Goal: Task Accomplishment & Management: Use online tool/utility

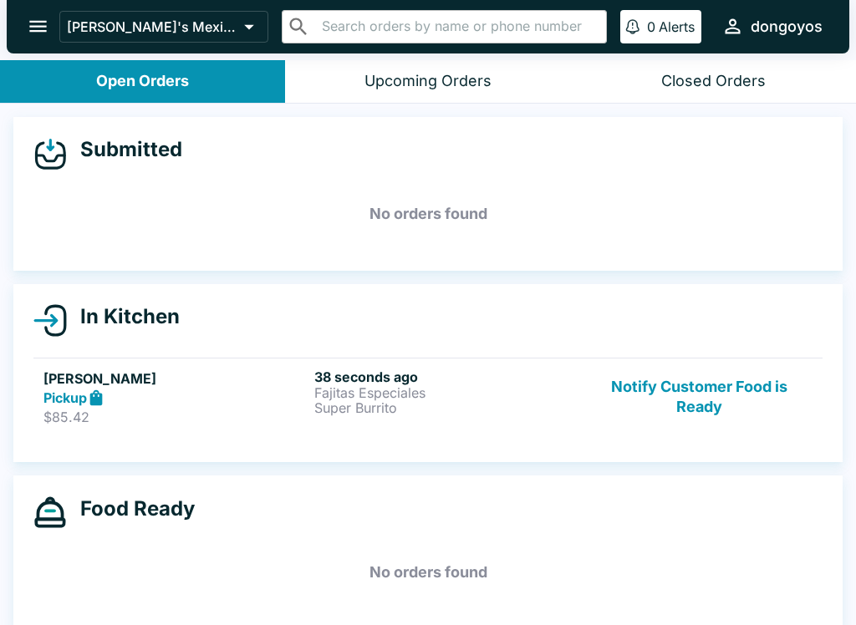
click at [442, 395] on p "Fajitas Especiales" at bounding box center [446, 392] width 264 height 15
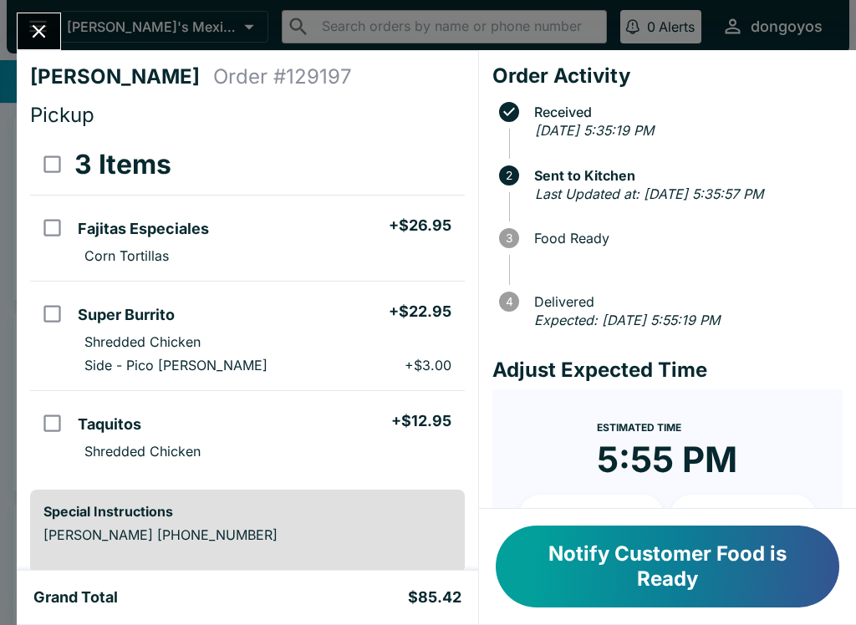
click at [42, 38] on icon "Close" at bounding box center [39, 31] width 23 height 23
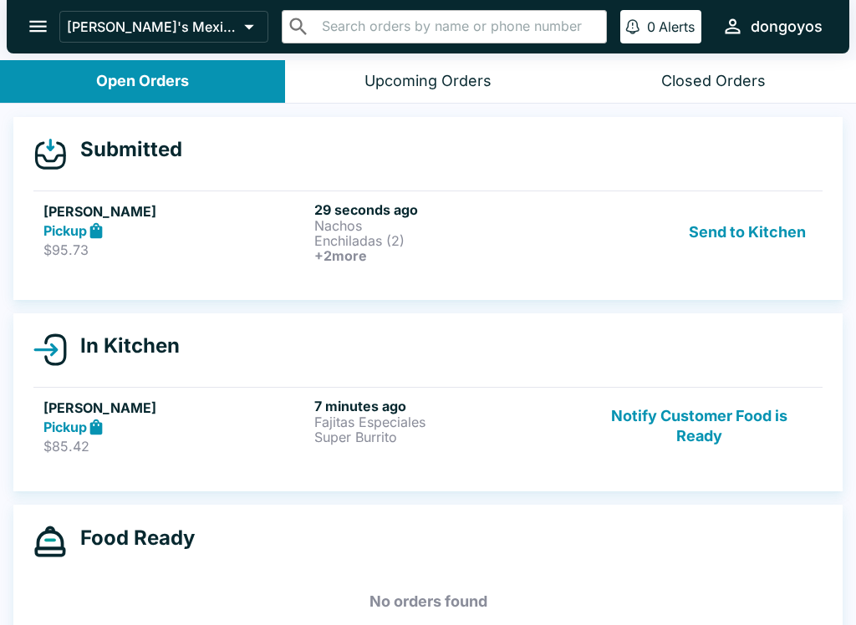
click at [100, 221] on icon at bounding box center [96, 230] width 19 height 19
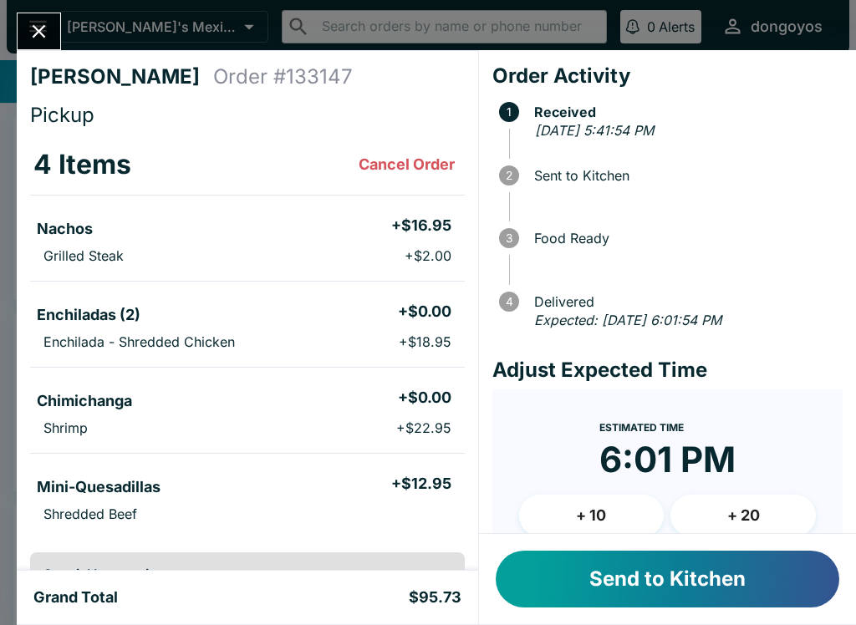
click at [663, 583] on button "Send to Kitchen" at bounding box center [668, 579] width 344 height 57
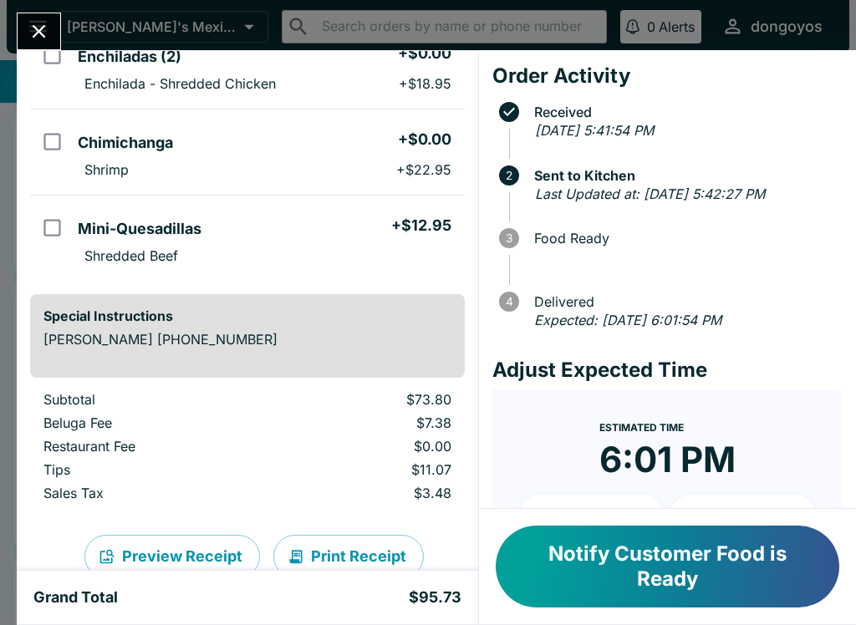
scroll to position [259, 0]
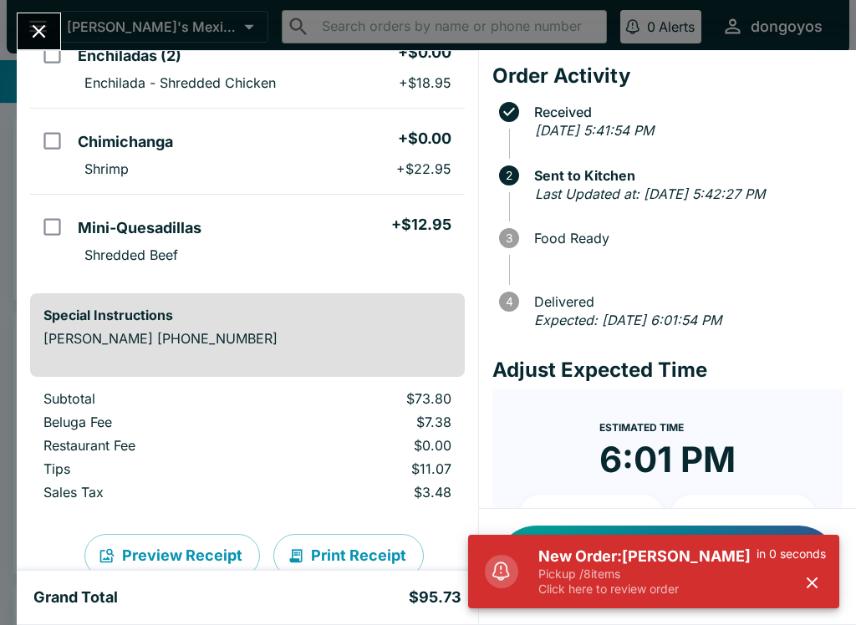
click at [636, 567] on p "Pickup / 8 items" at bounding box center [647, 574] width 218 height 15
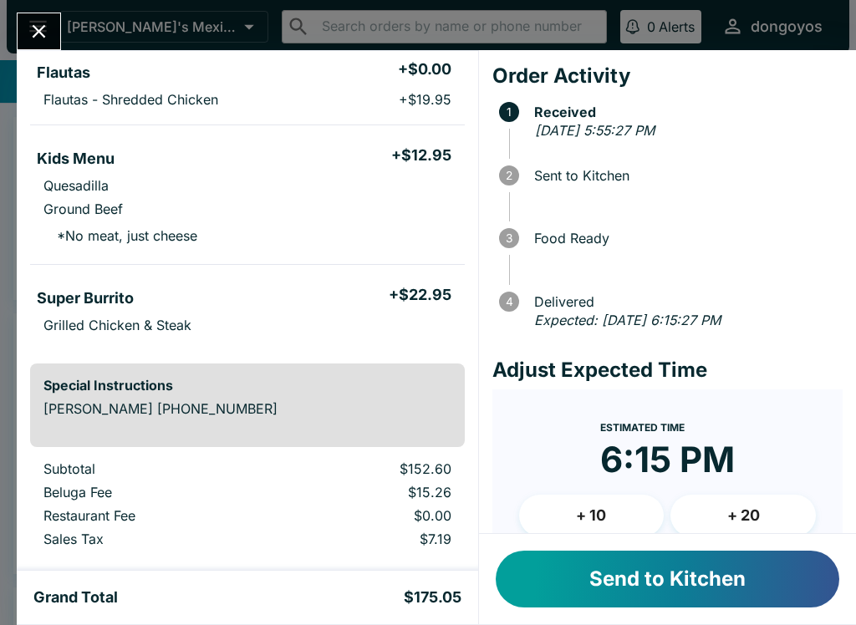
scroll to position [584, 0]
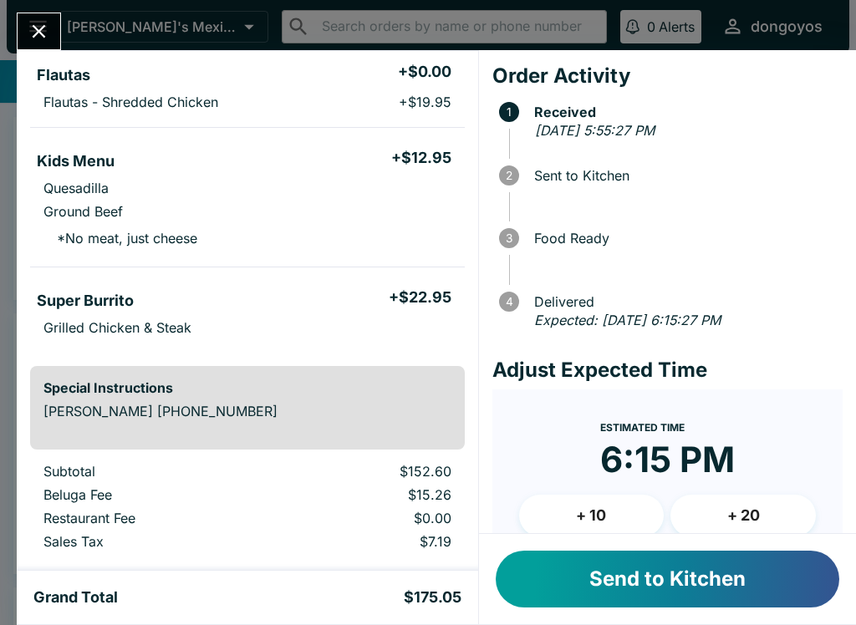
click at [549, 566] on button "Send to Kitchen" at bounding box center [668, 579] width 344 height 57
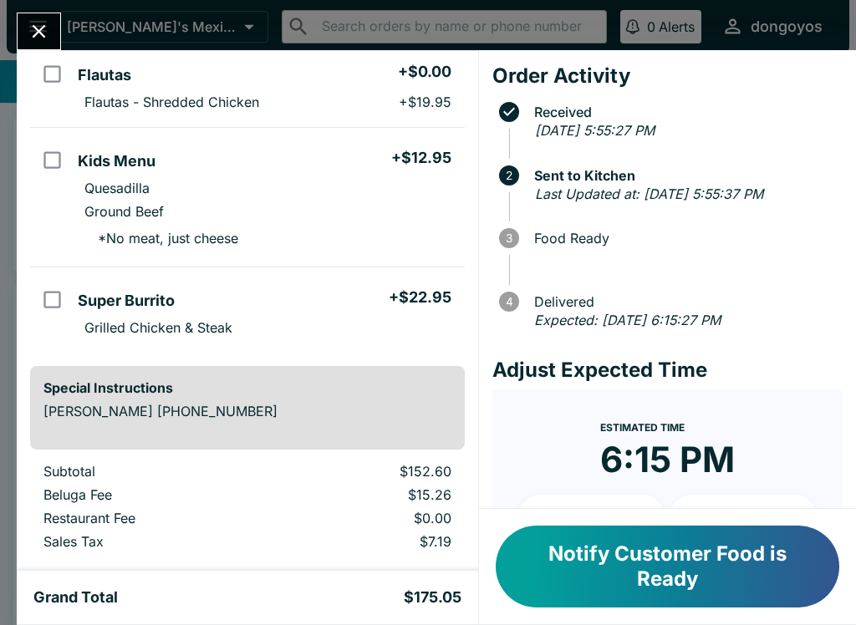
click at [48, 32] on icon "Close" at bounding box center [39, 31] width 23 height 23
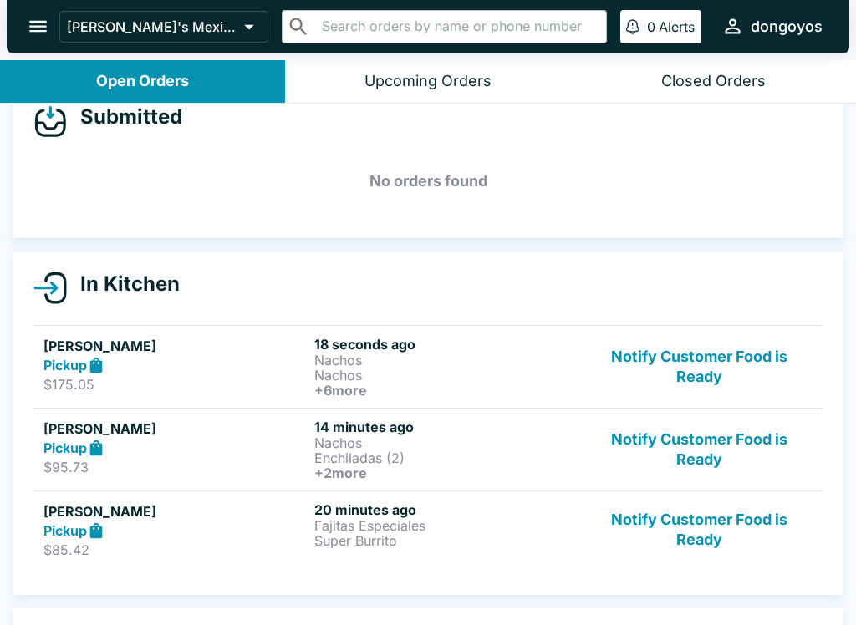
scroll to position [33, 0]
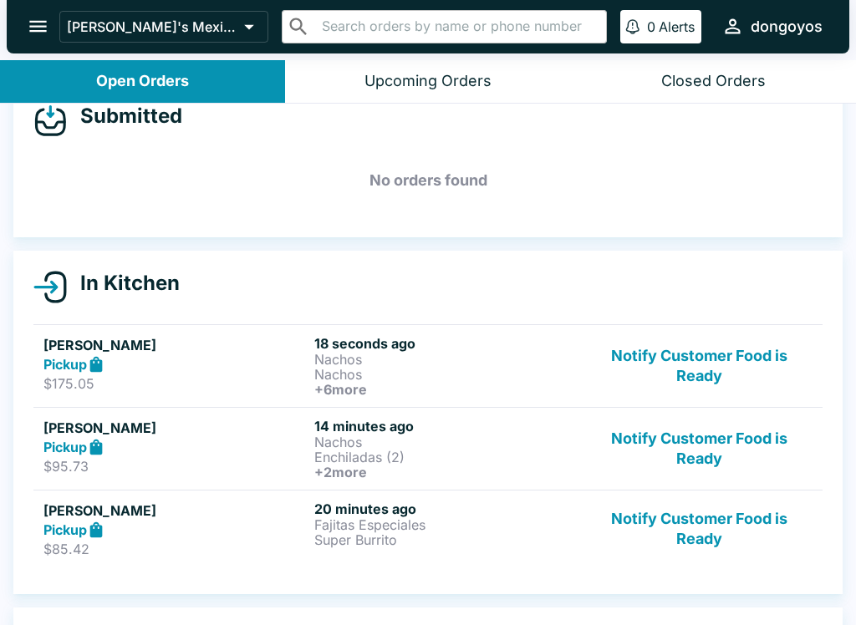
click at [261, 372] on div "Pickup" at bounding box center [175, 364] width 264 height 19
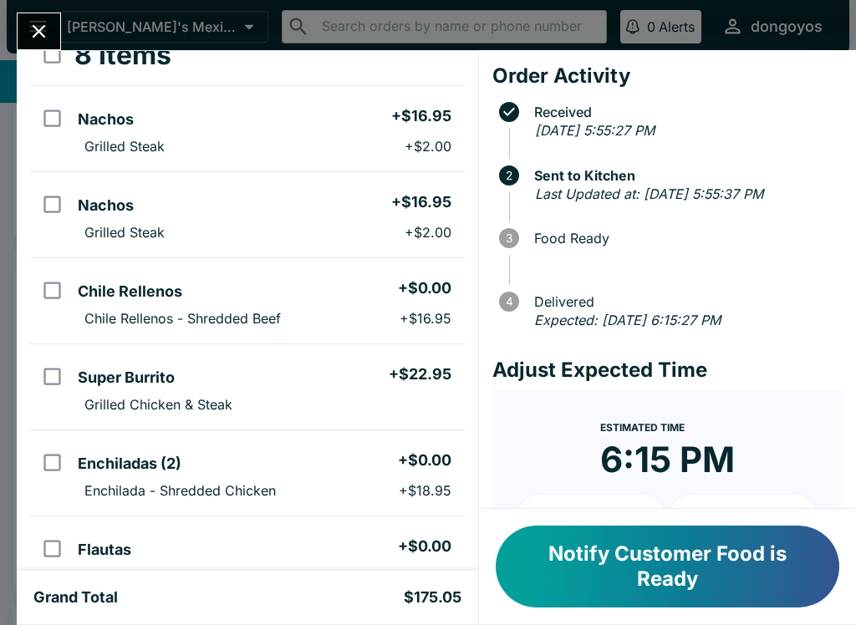
scroll to position [84, 0]
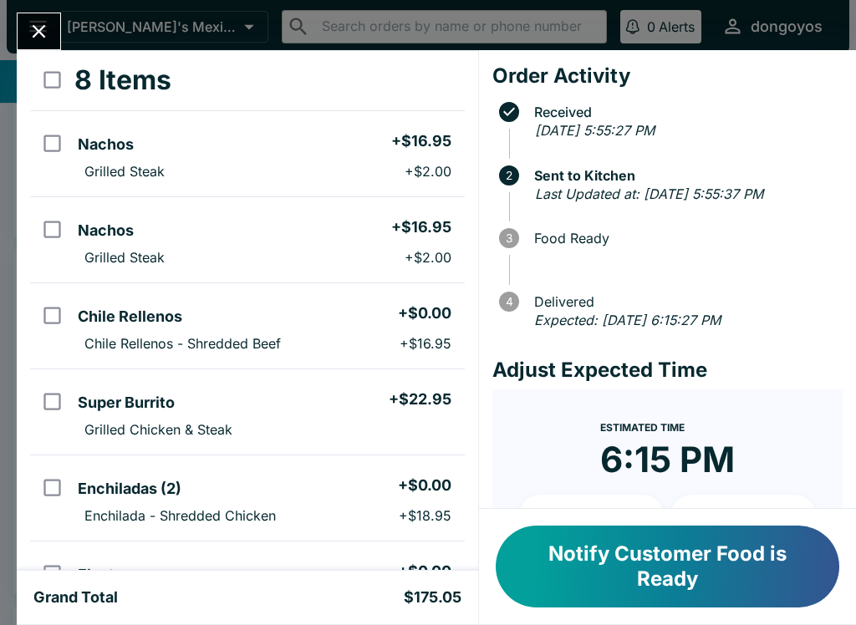
click at [42, 32] on icon "Close" at bounding box center [39, 31] width 23 height 23
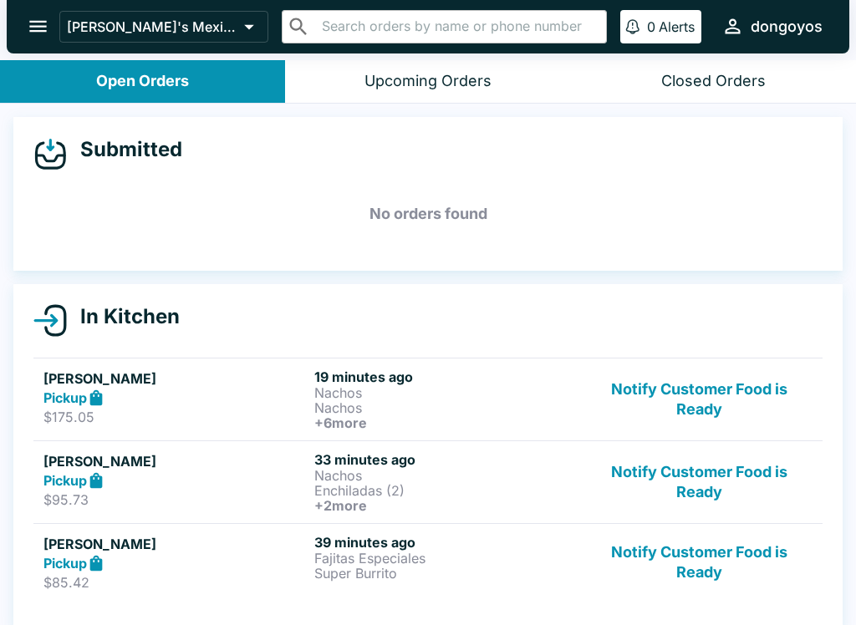
click at [143, 394] on div "Pickup" at bounding box center [175, 398] width 264 height 19
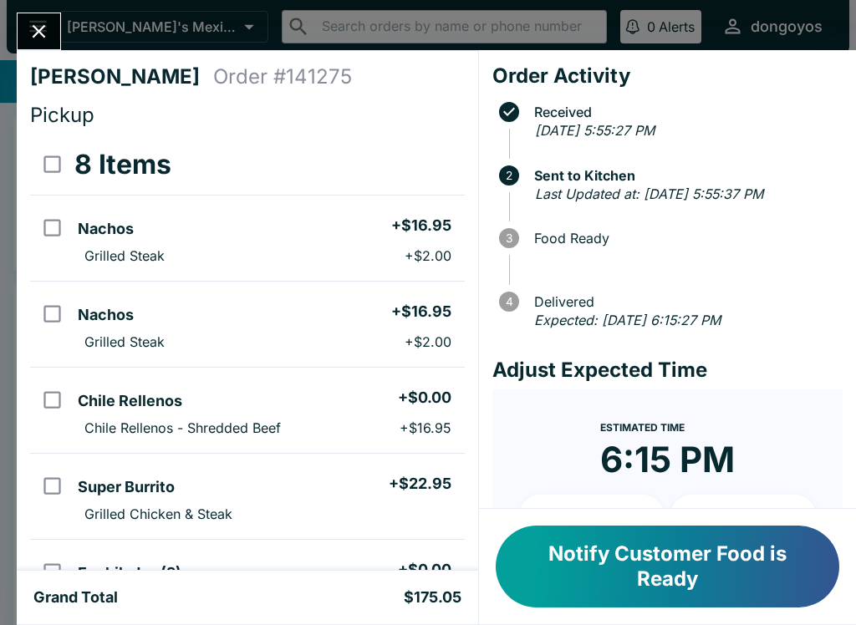
click at [41, 26] on icon "Close" at bounding box center [39, 31] width 23 height 23
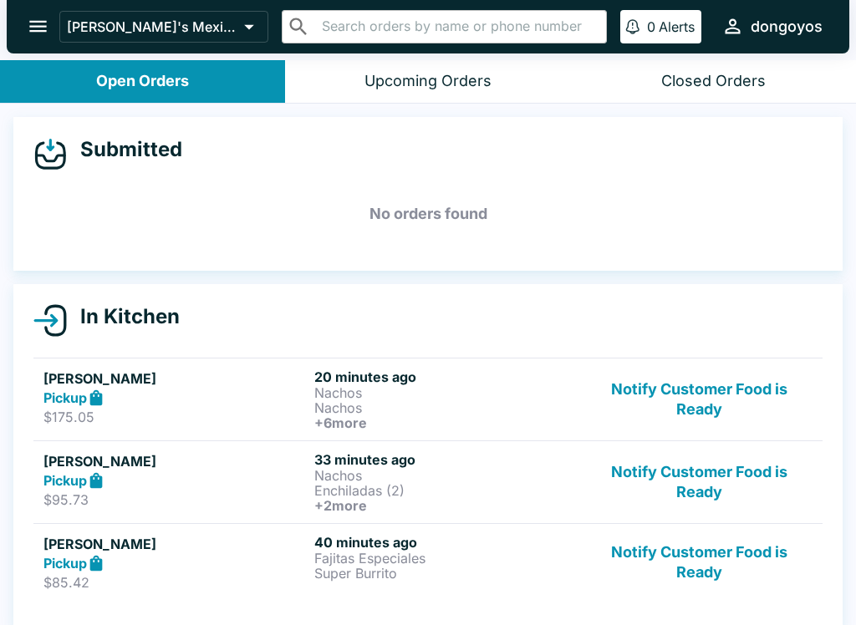
click at [416, 400] on p "Nachos" at bounding box center [446, 407] width 264 height 15
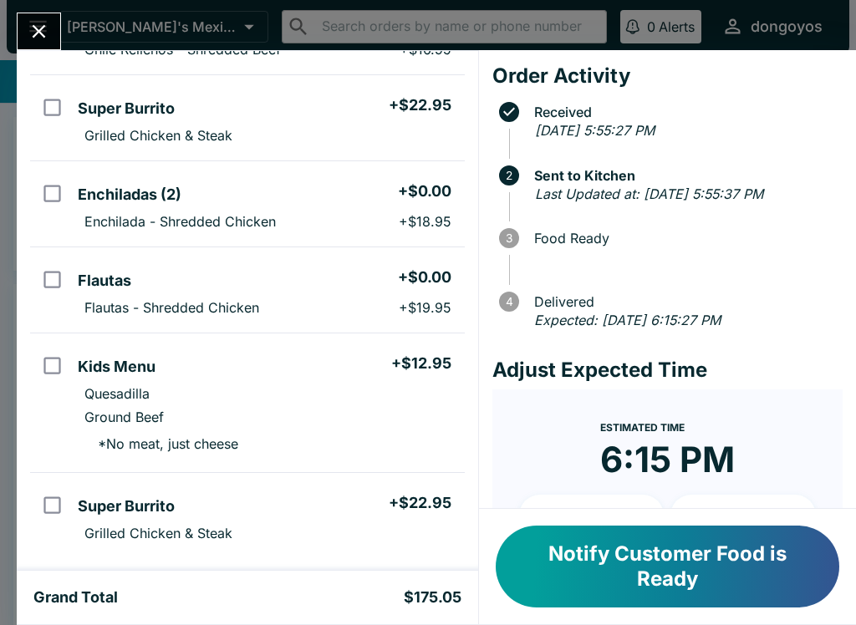
scroll to position [376, 0]
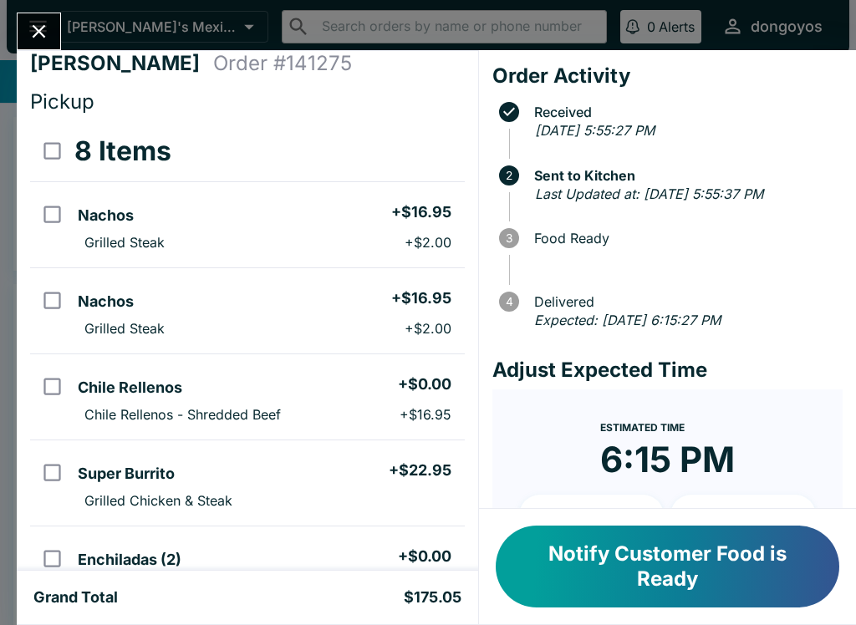
click at [47, 31] on icon "Close" at bounding box center [39, 31] width 23 height 23
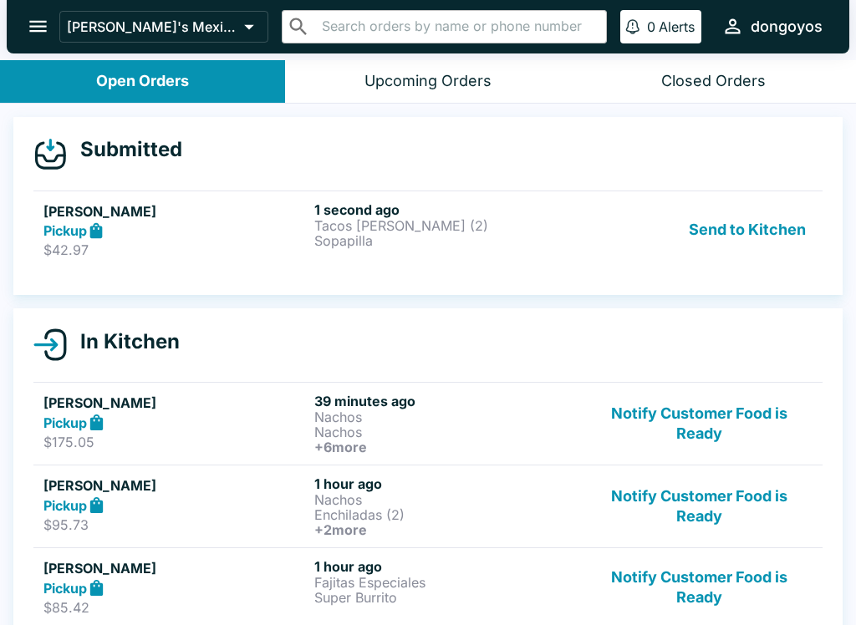
click at [746, 226] on button "Send to Kitchen" at bounding box center [747, 230] width 130 height 58
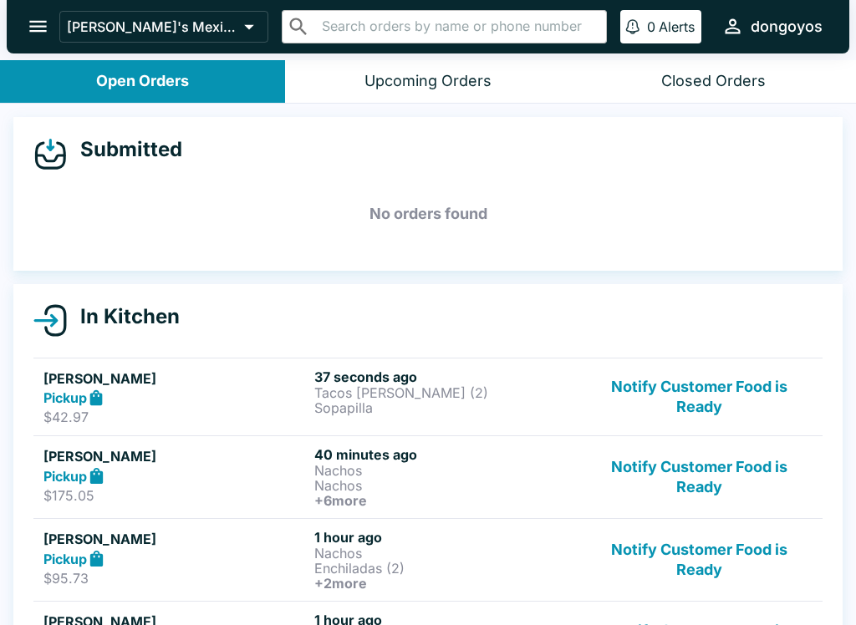
click at [445, 393] on p "Tacos [PERSON_NAME] (2)" at bounding box center [446, 392] width 264 height 15
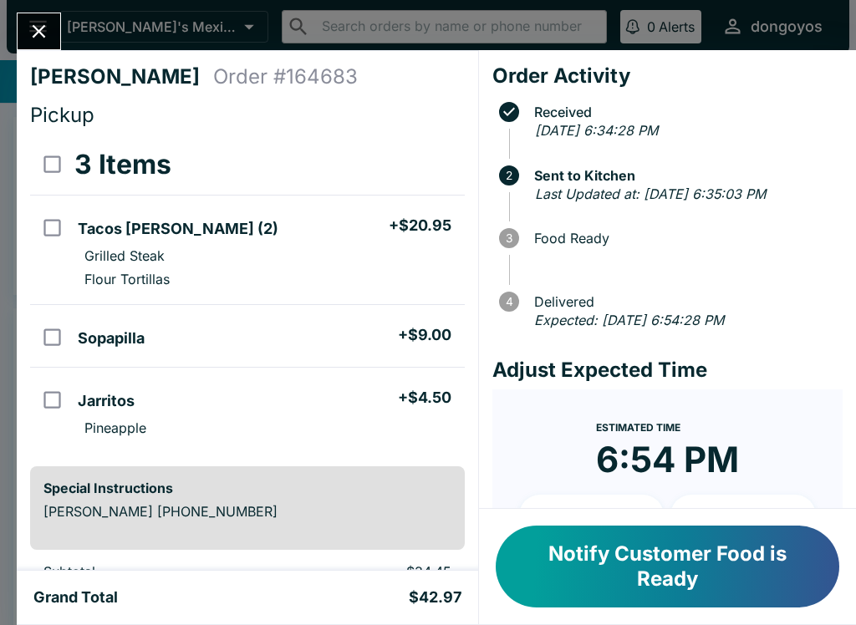
click at [41, 48] on button "Close" at bounding box center [39, 31] width 43 height 36
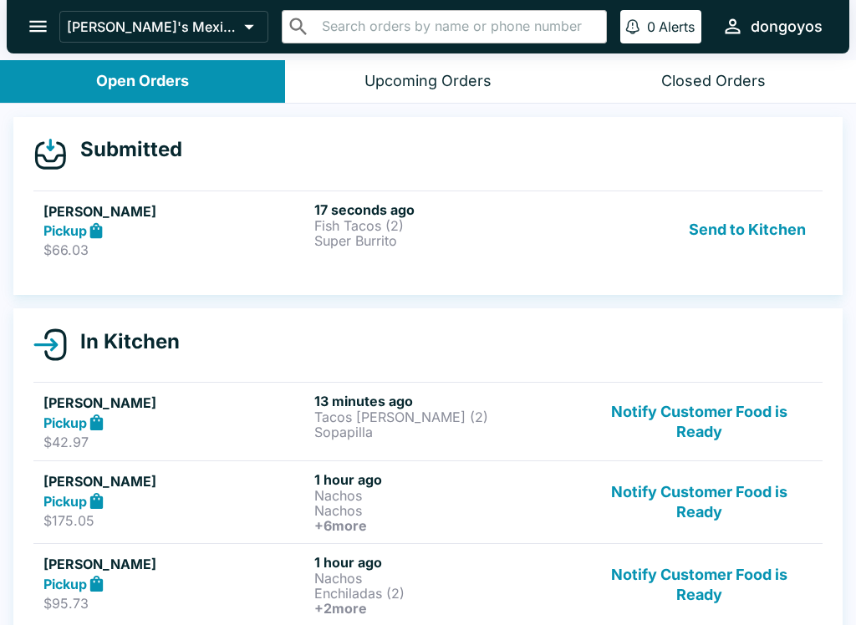
click at [750, 230] on button "Send to Kitchen" at bounding box center [747, 230] width 130 height 58
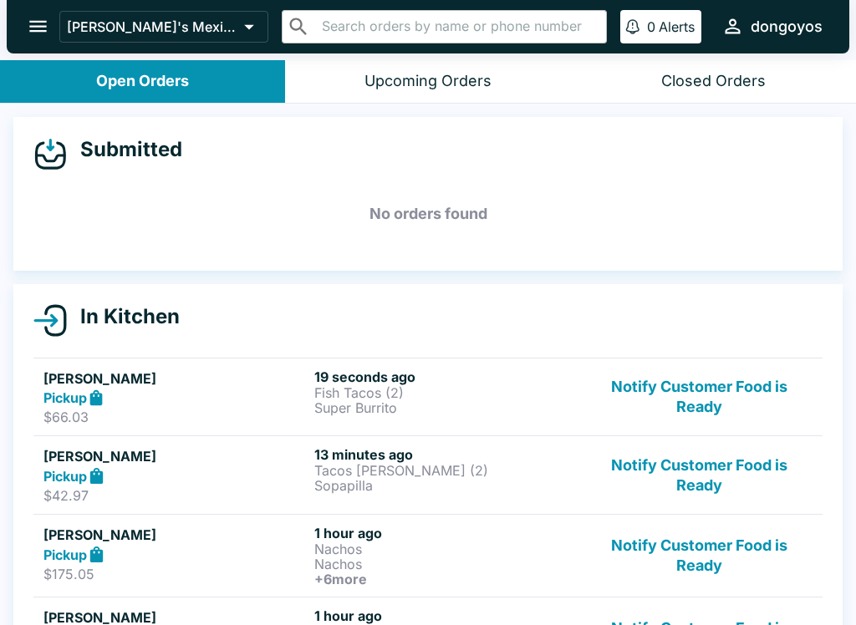
click at [414, 380] on h6 "19 seconds ago" at bounding box center [446, 377] width 264 height 17
